Goal: Task Accomplishment & Management: Complete application form

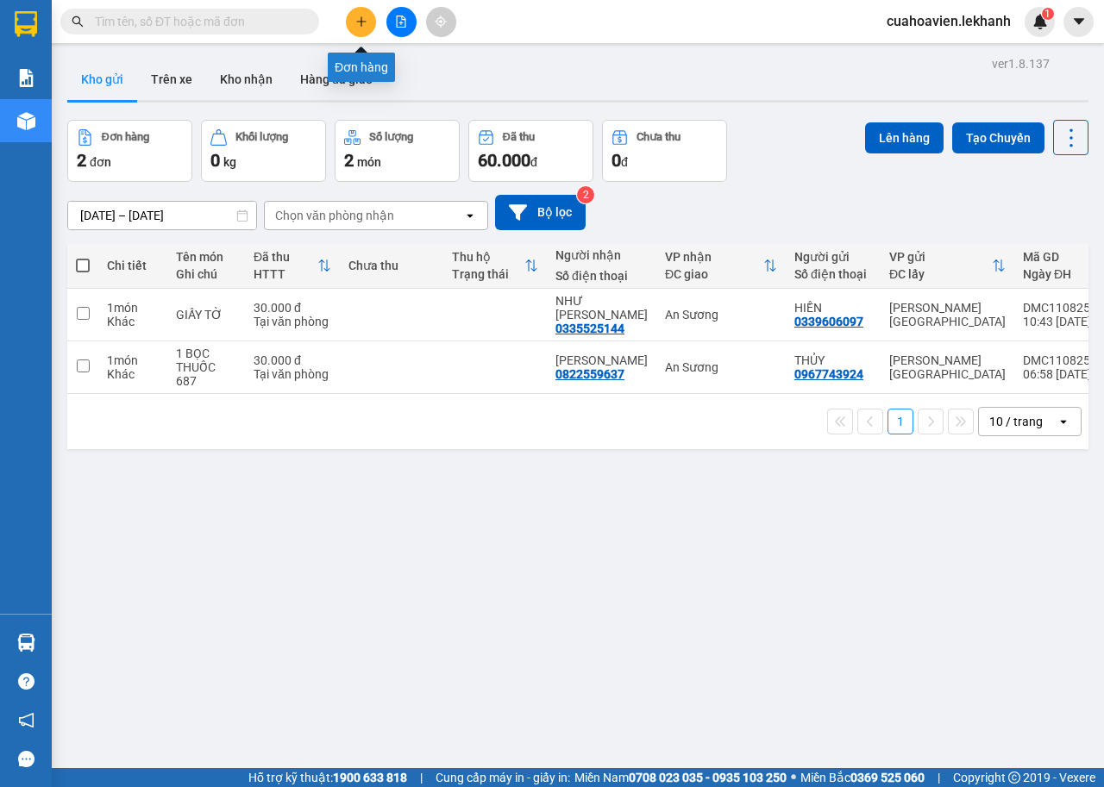
click at [359, 19] on icon "plus" at bounding box center [361, 22] width 12 height 12
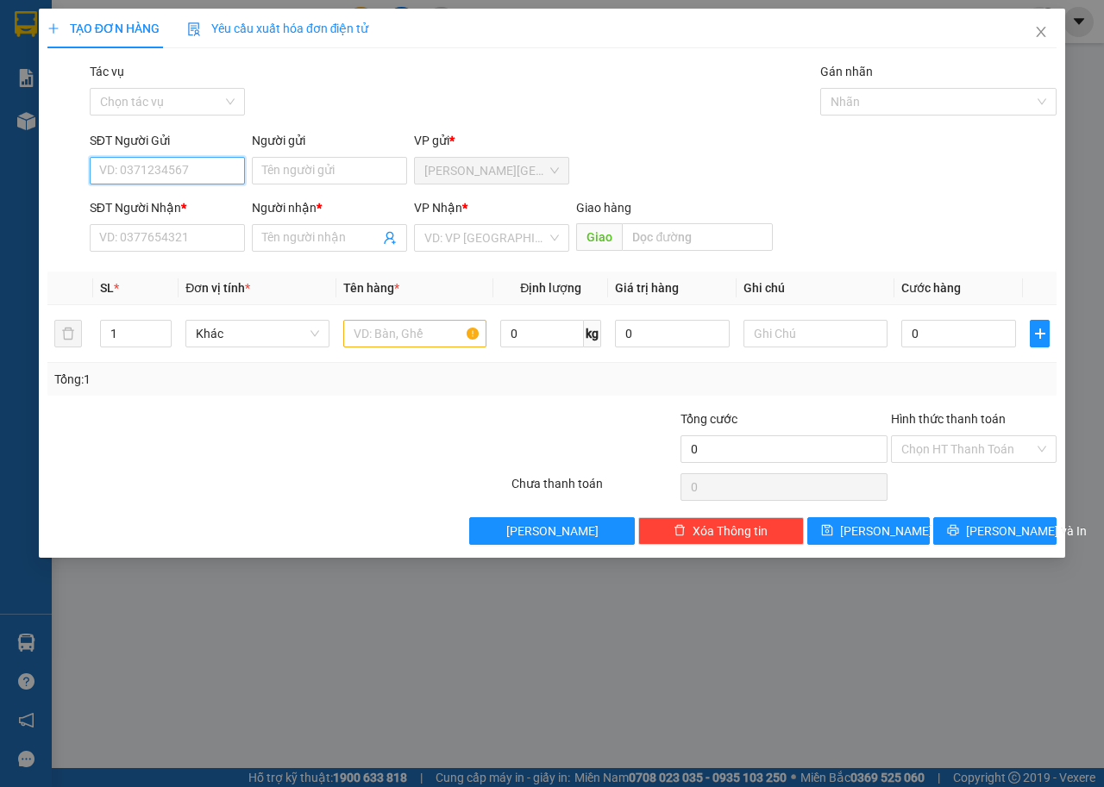
click at [200, 173] on input "SĐT Người Gửi" at bounding box center [167, 171] width 155 height 28
click at [222, 197] on div "0967743924 - THỦY" at bounding box center [167, 205] width 135 height 19
type input "0967743924"
type input "THỦY"
type input "0822559637"
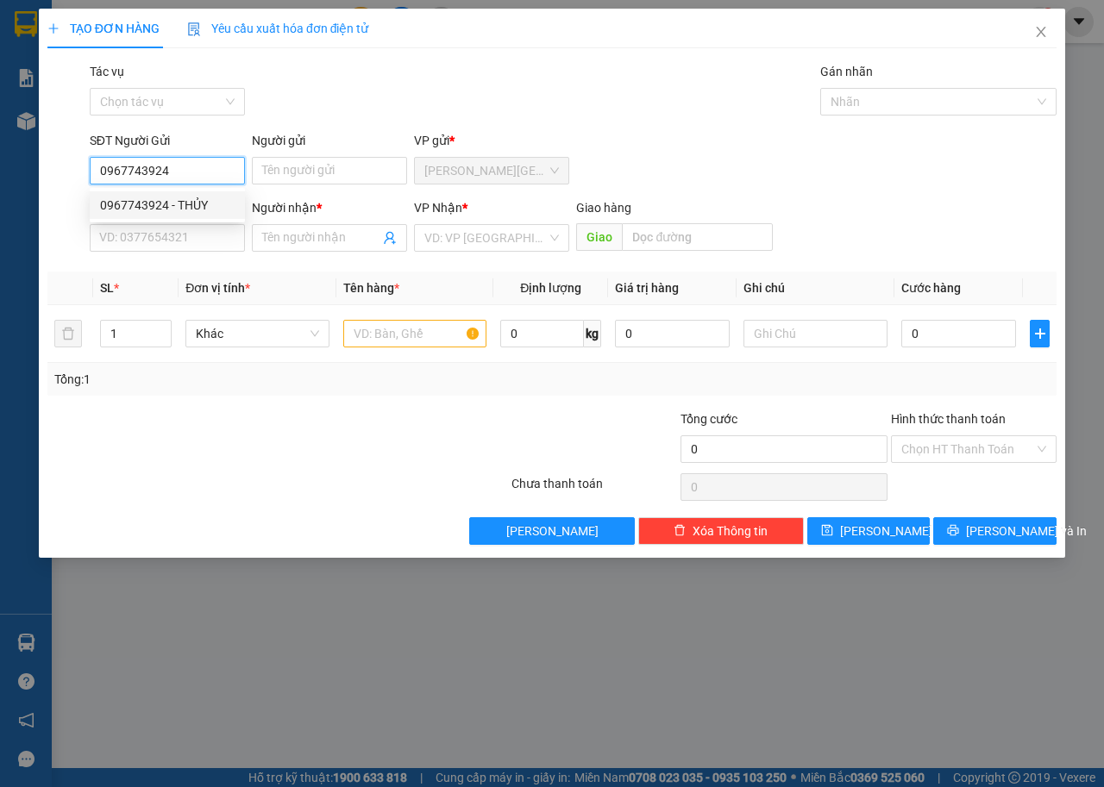
type input "[PERSON_NAME]"
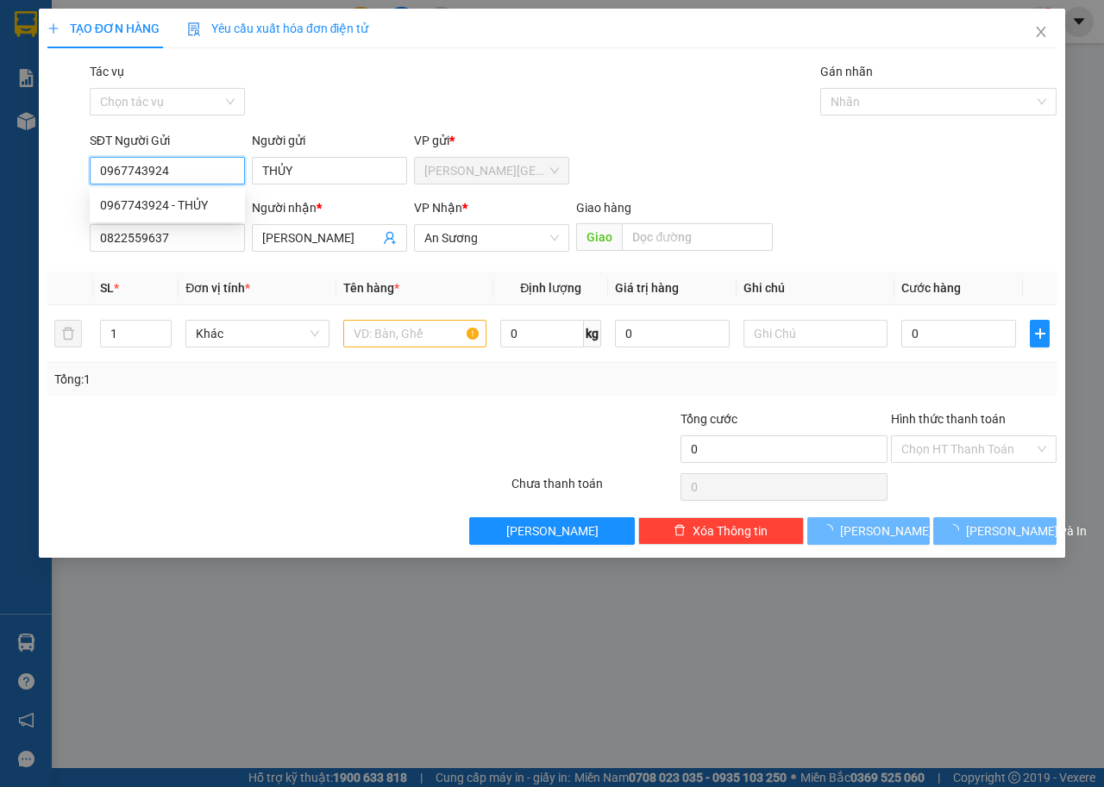
type input "30.000"
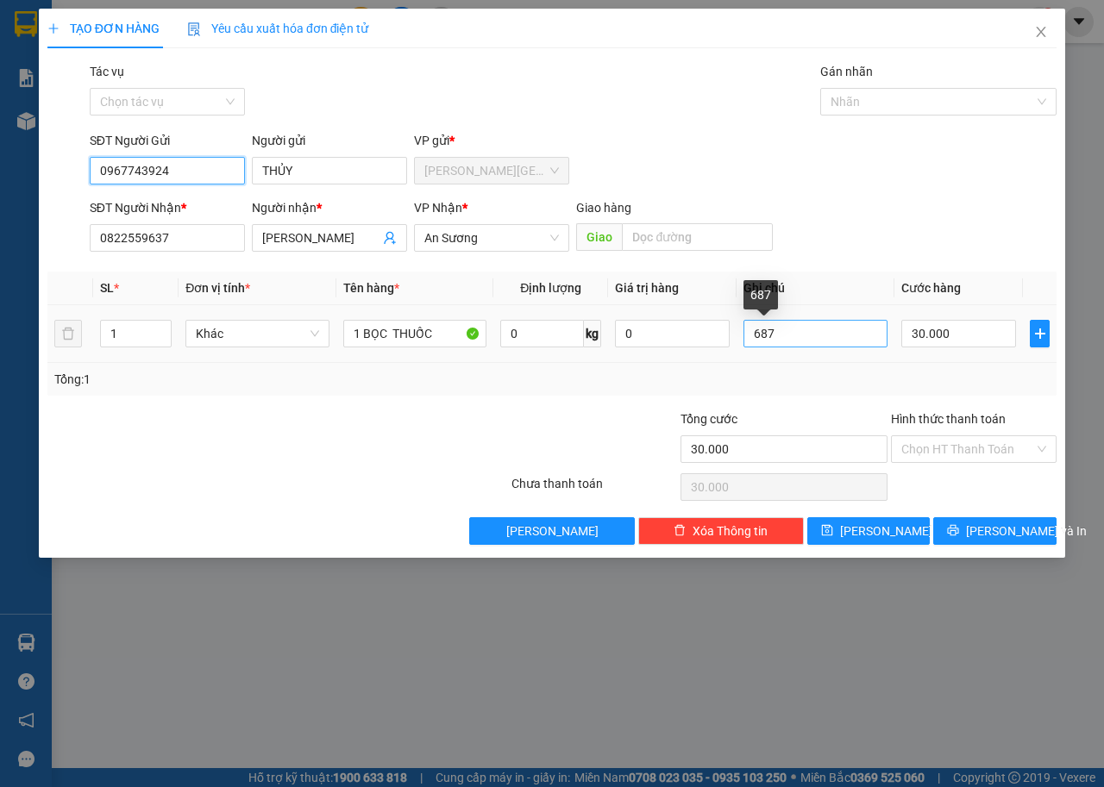
type input "0967743924"
drag, startPoint x: 786, startPoint y: 335, endPoint x: 720, endPoint y: 335, distance: 66.4
click at [720, 335] on tr "1 Khác 1 BỌC THUỐC 0 kg 0 687 30.000" at bounding box center [551, 334] width 1009 height 58
click at [963, 374] on div "Tổng: 1" at bounding box center [551, 379] width 995 height 19
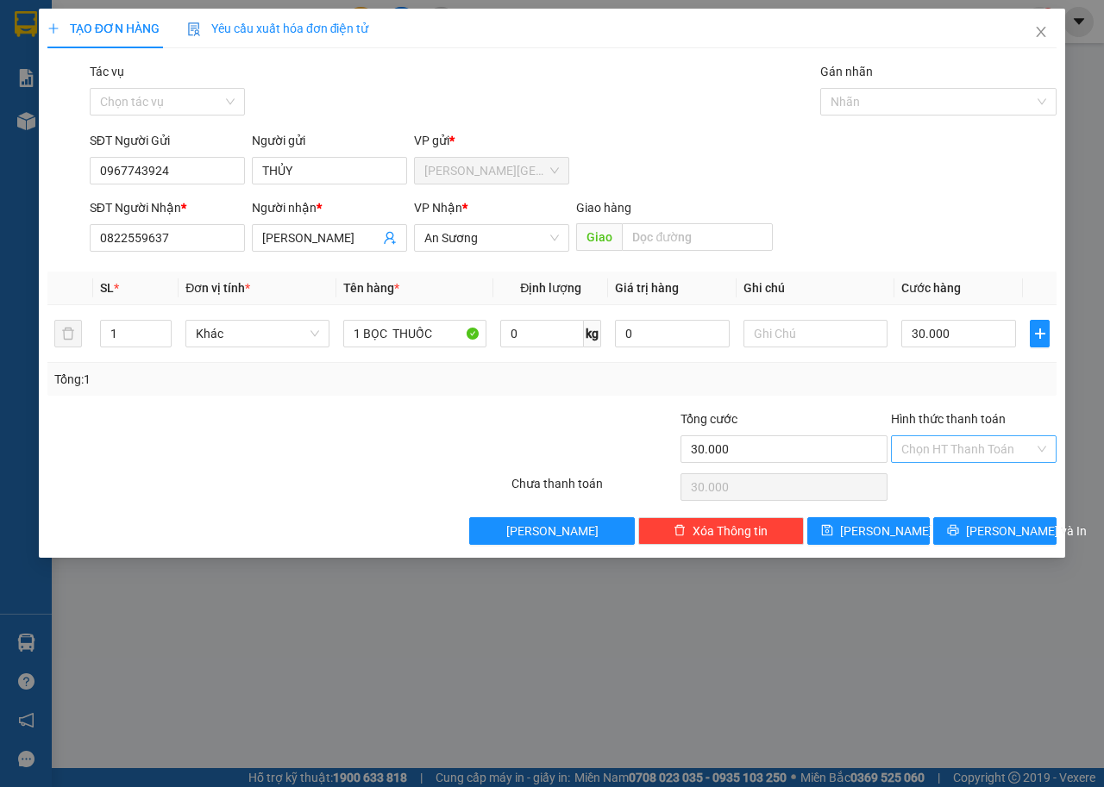
click at [1028, 446] on input "Hình thức thanh toán" at bounding box center [967, 449] width 133 height 26
click at [948, 487] on div "Tại văn phòng" at bounding box center [973, 483] width 145 height 19
type input "0"
click at [959, 537] on span "printer" at bounding box center [953, 531] width 12 height 14
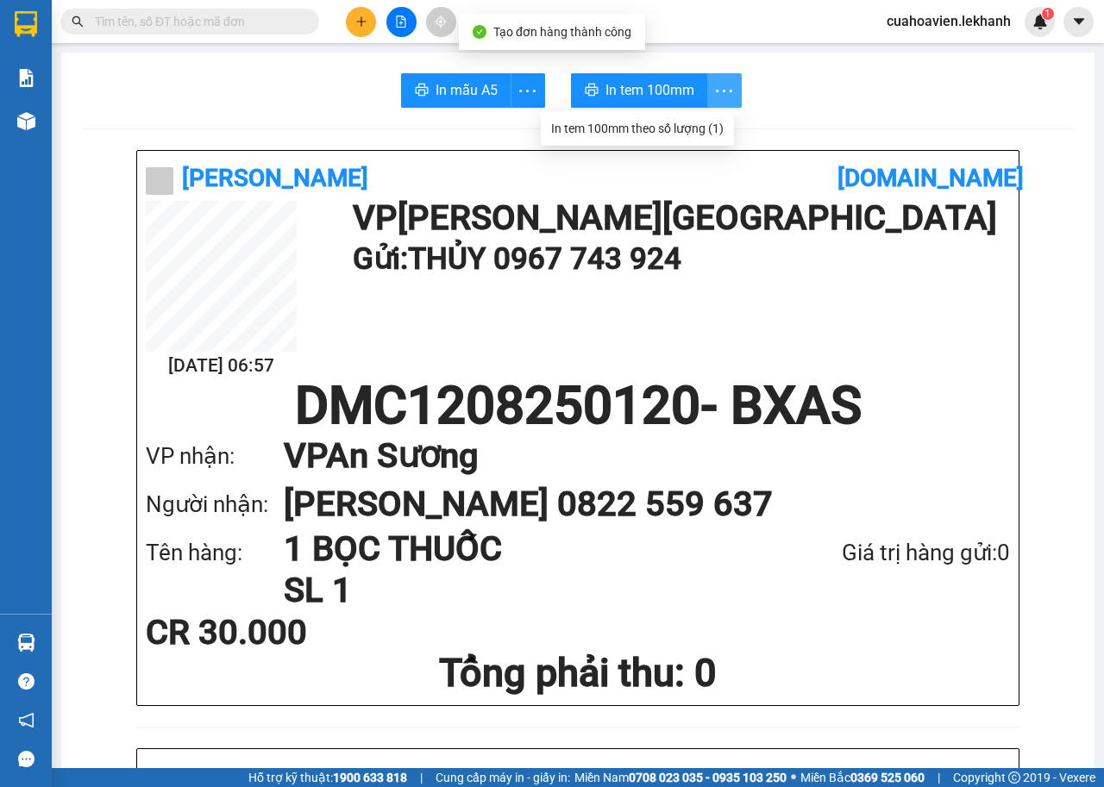
click at [713, 83] on icon "more" at bounding box center [724, 91] width 22 height 22
click at [710, 121] on div "In tem 100mm theo số lượng (1)" at bounding box center [637, 128] width 172 height 19
